Goal: Information Seeking & Learning: Learn about a topic

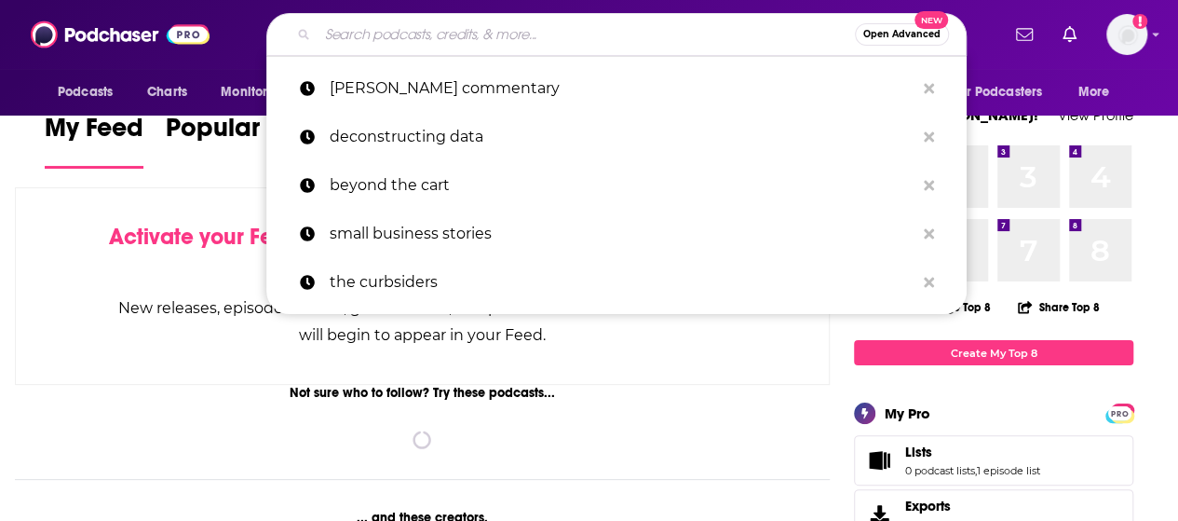
click at [423, 46] on input "Search podcasts, credits, & more..." at bounding box center [586, 35] width 537 height 30
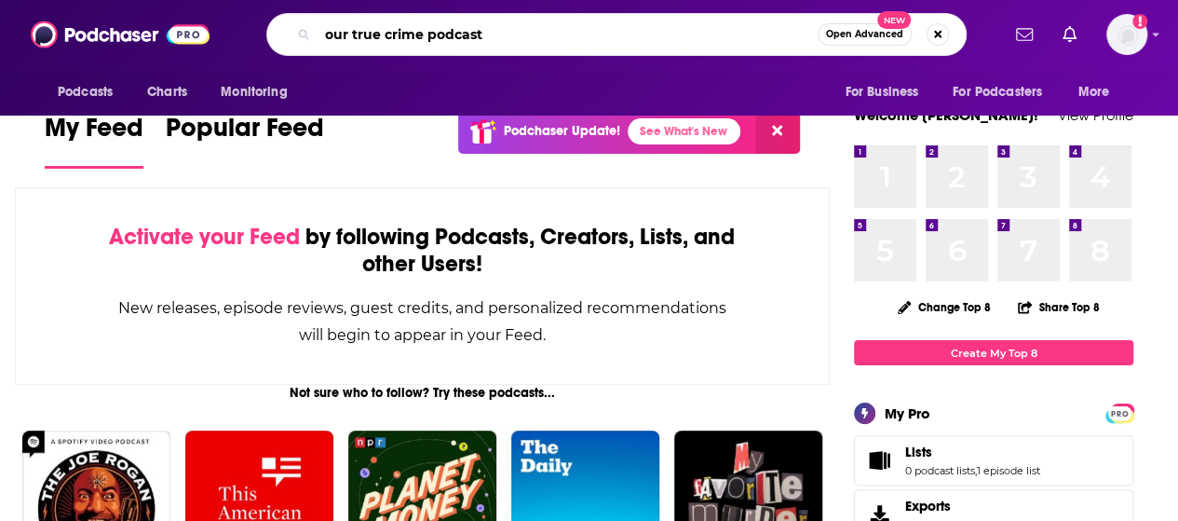
type input "our true crime podcast"
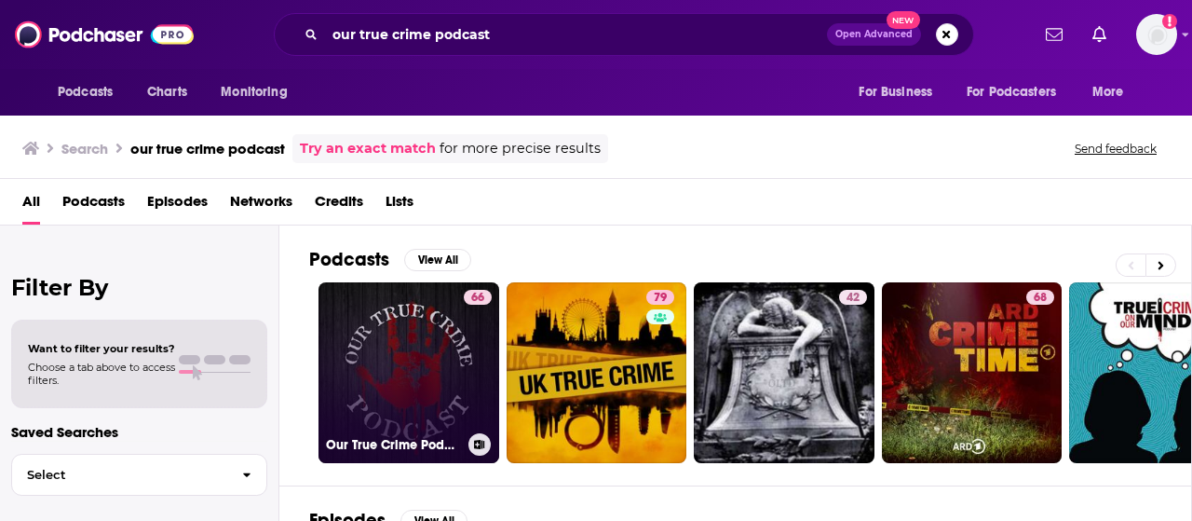
click at [402, 386] on link "66 Our True Crime Podcast" at bounding box center [409, 372] width 181 height 181
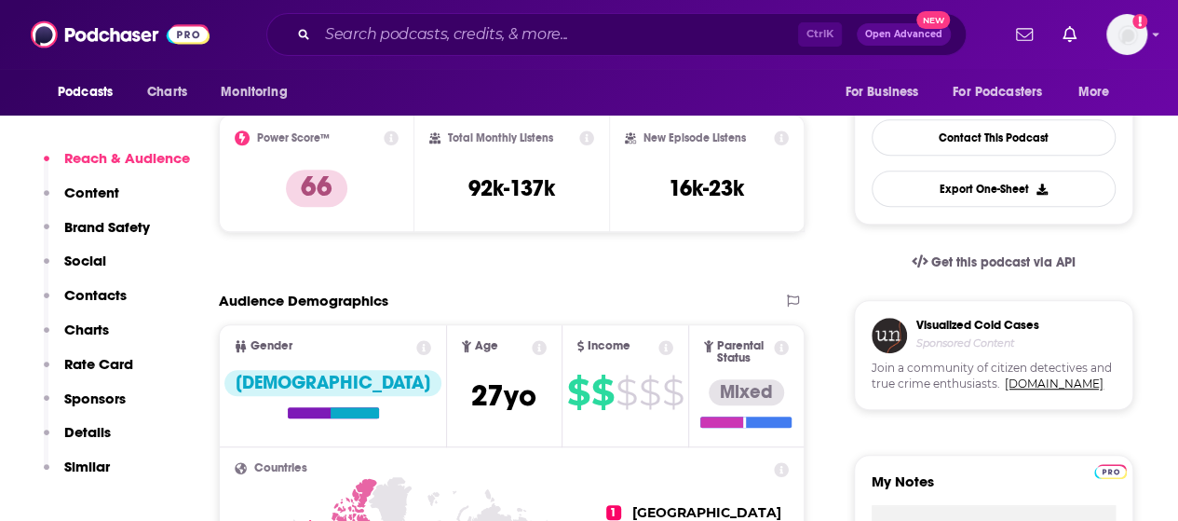
scroll to position [466, 0]
